Goal: Transaction & Acquisition: Purchase product/service

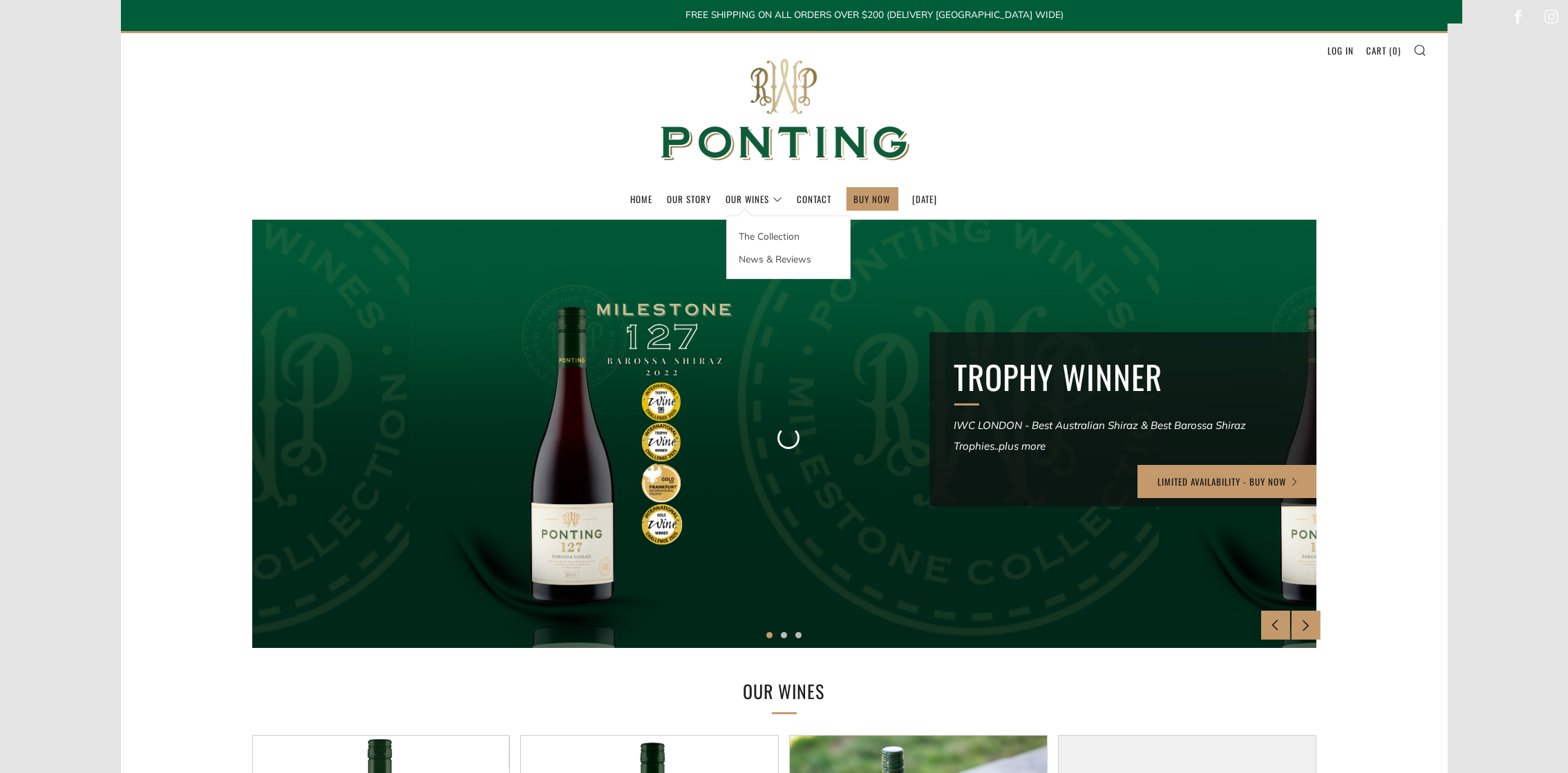
drag, startPoint x: 0, startPoint y: 0, endPoint x: 728, endPoint y: 202, distance: 755.5
click at [728, 216] on div "The Collection News & Reviews" at bounding box center [787, 247] width 124 height 64
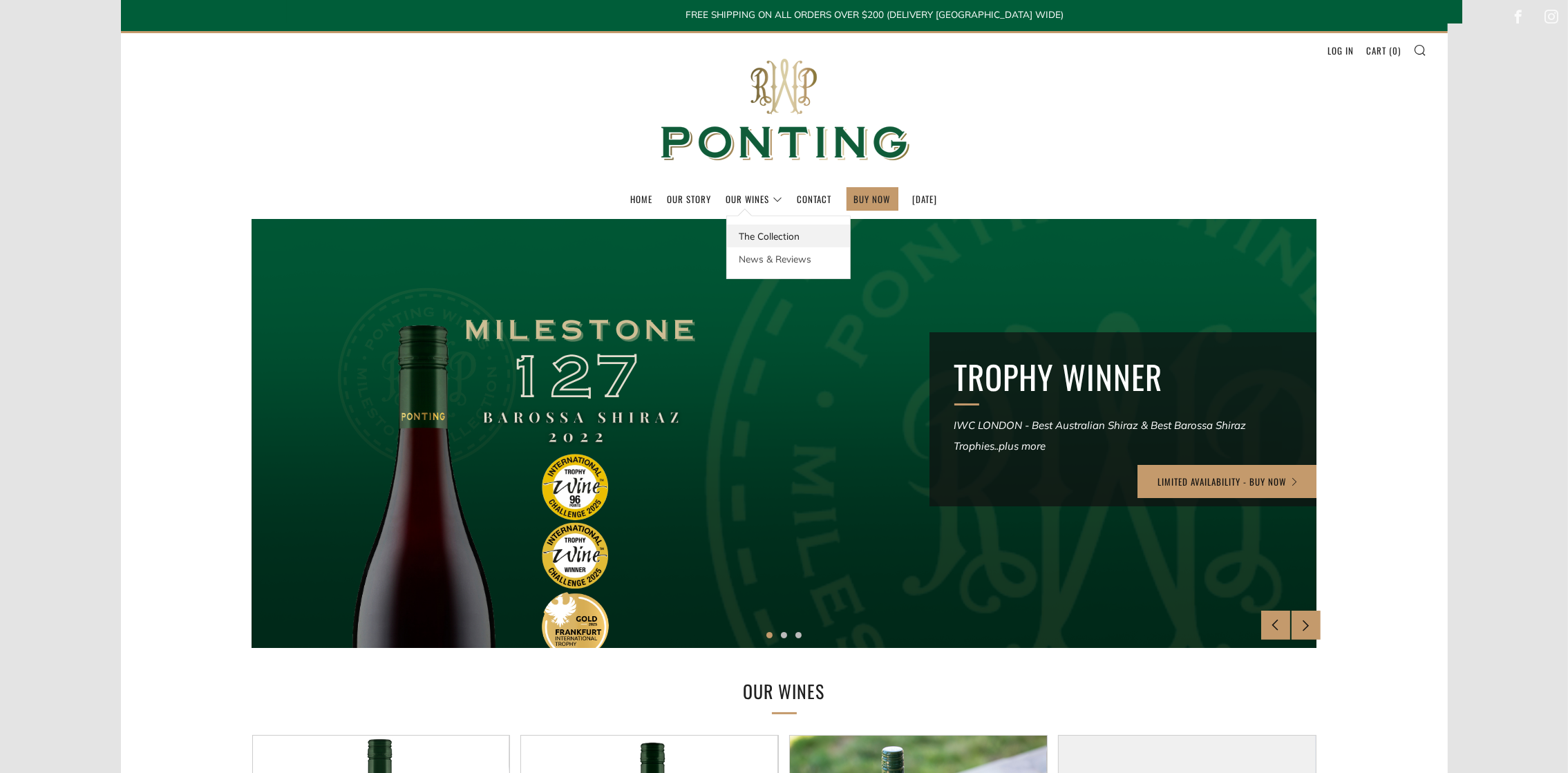
click at [743, 238] on link "The Collection" at bounding box center [788, 236] width 123 height 23
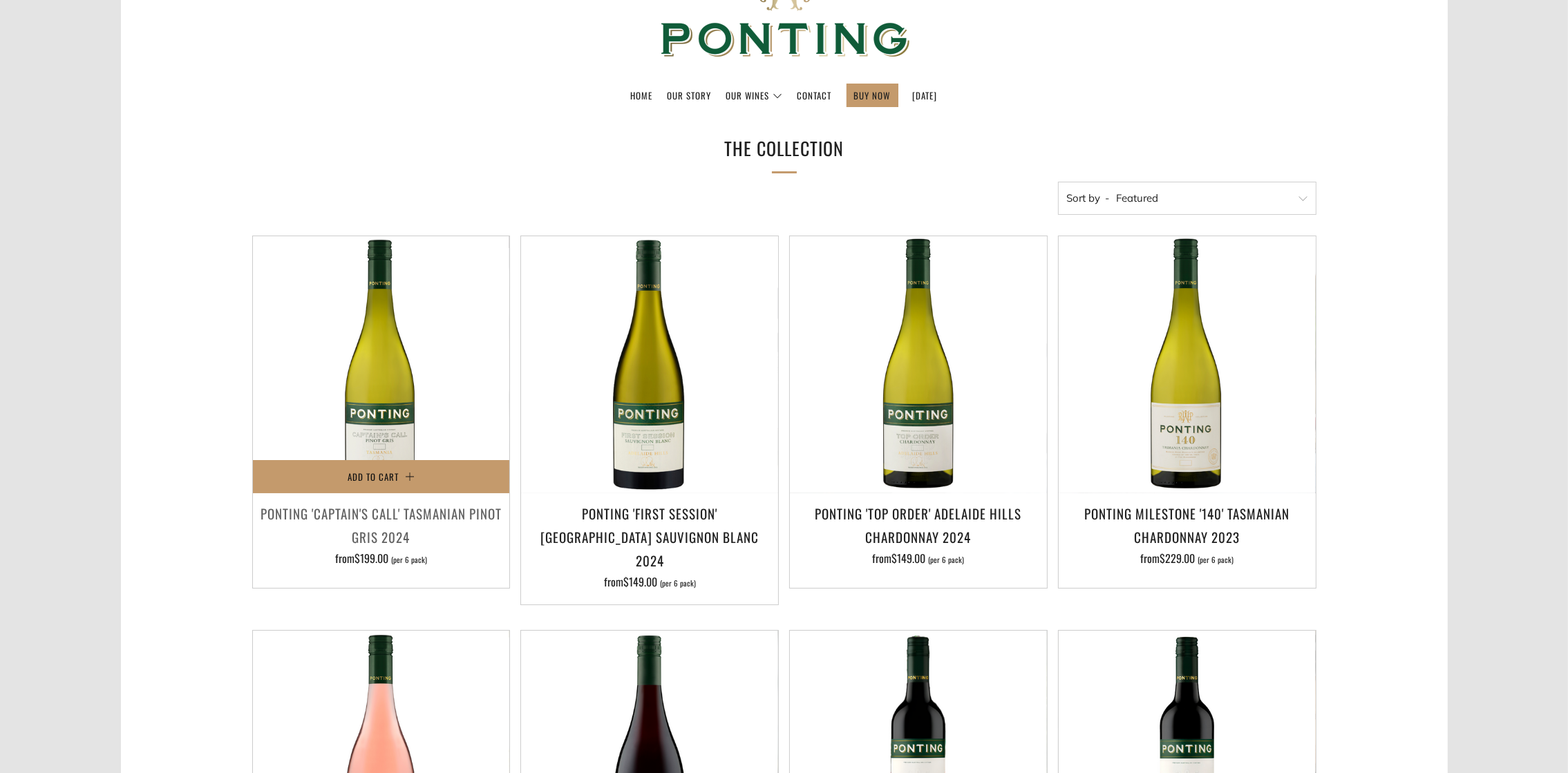
scroll to position [207, 0]
